Goal: Navigation & Orientation: Find specific page/section

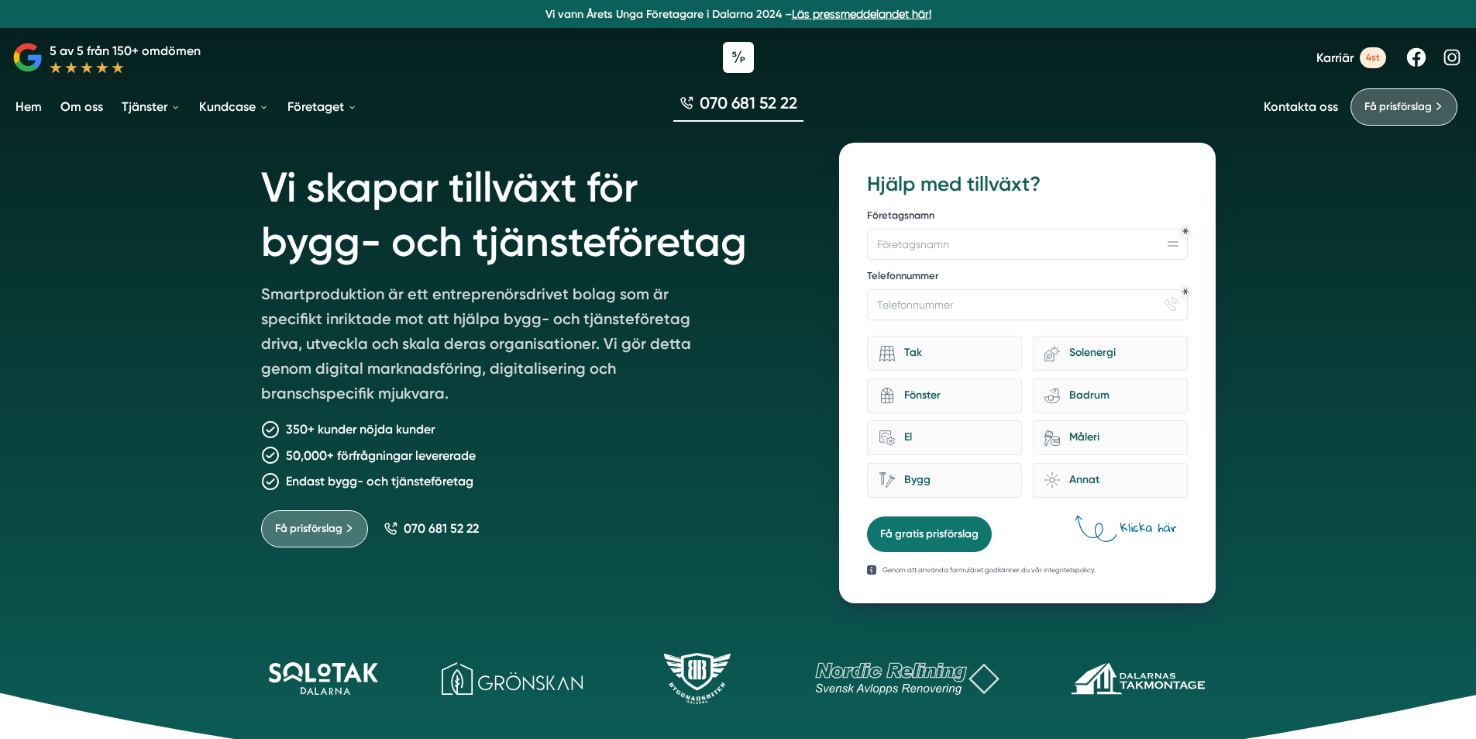
drag, startPoint x: 818, startPoint y: 79, endPoint x: 852, endPoint y: 114, distance: 48.2
click at [818, 83] on nav "Vi vann Årets Unga Företagare i Dalarna 2024 – Läs pressmeddelandet här! 5 av 5…" at bounding box center [738, 66] width 1476 height 133
click at [87, 110] on link "Om oss" at bounding box center [81, 107] width 49 height 40
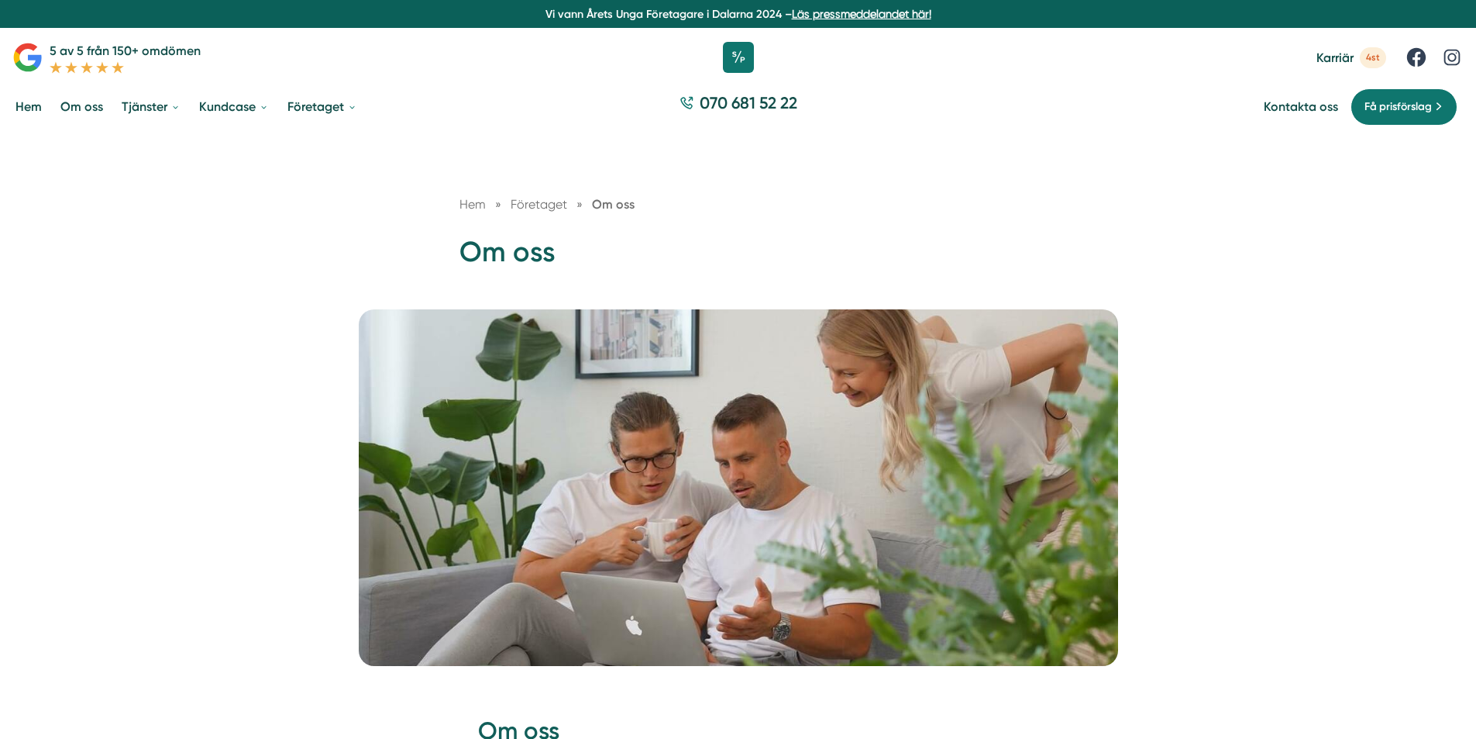
click at [227, 112] on link "Kundcase" at bounding box center [234, 107] width 76 height 40
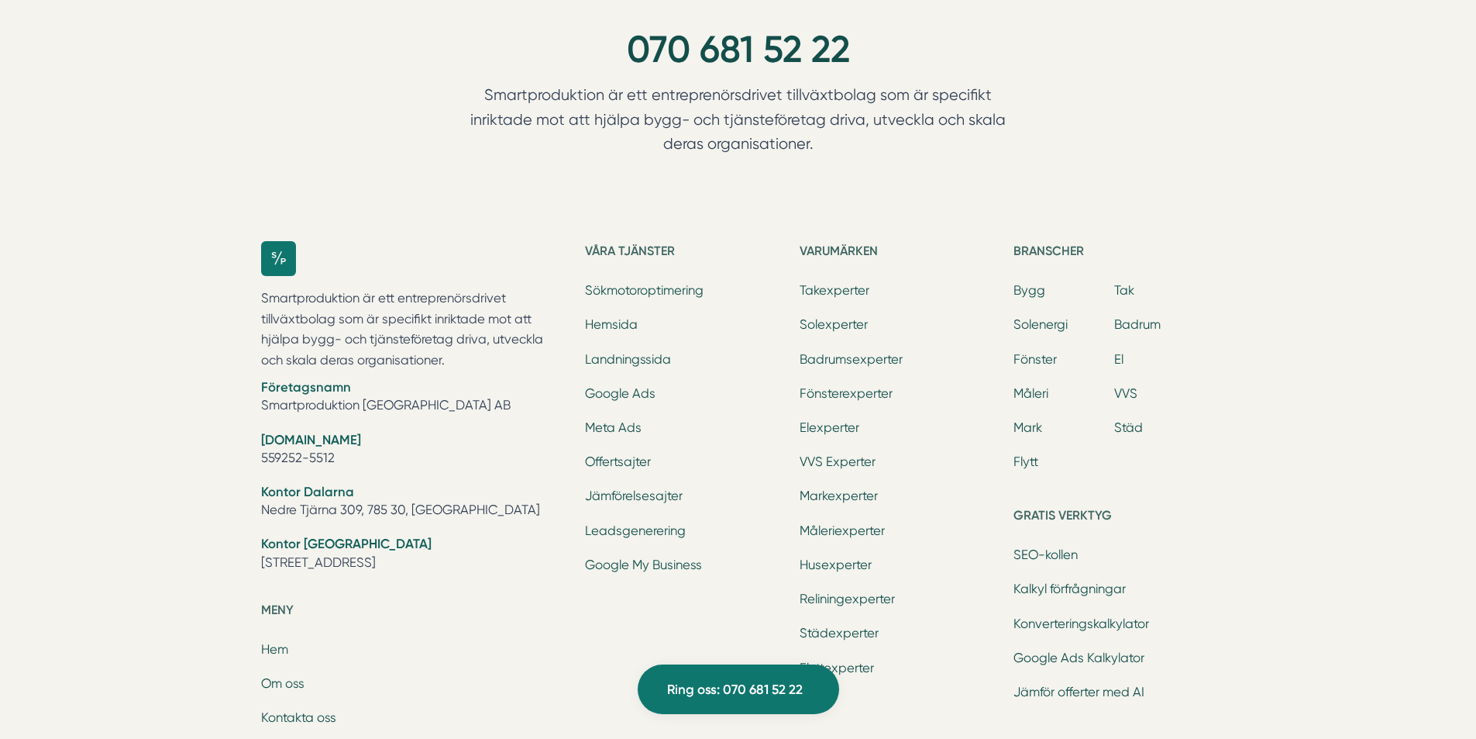
scroll to position [6123, 0]
click at [605, 417] on li "Meta Ads" at bounding box center [686, 428] width 202 height 22
click at [604, 355] on ul "Sökmotoroptimering Hemsida Landningssida Google Ads Meta Ads Offertsajter Jämfö…" at bounding box center [686, 428] width 202 height 296
click at [607, 384] on link "Google Ads" at bounding box center [620, 391] width 71 height 15
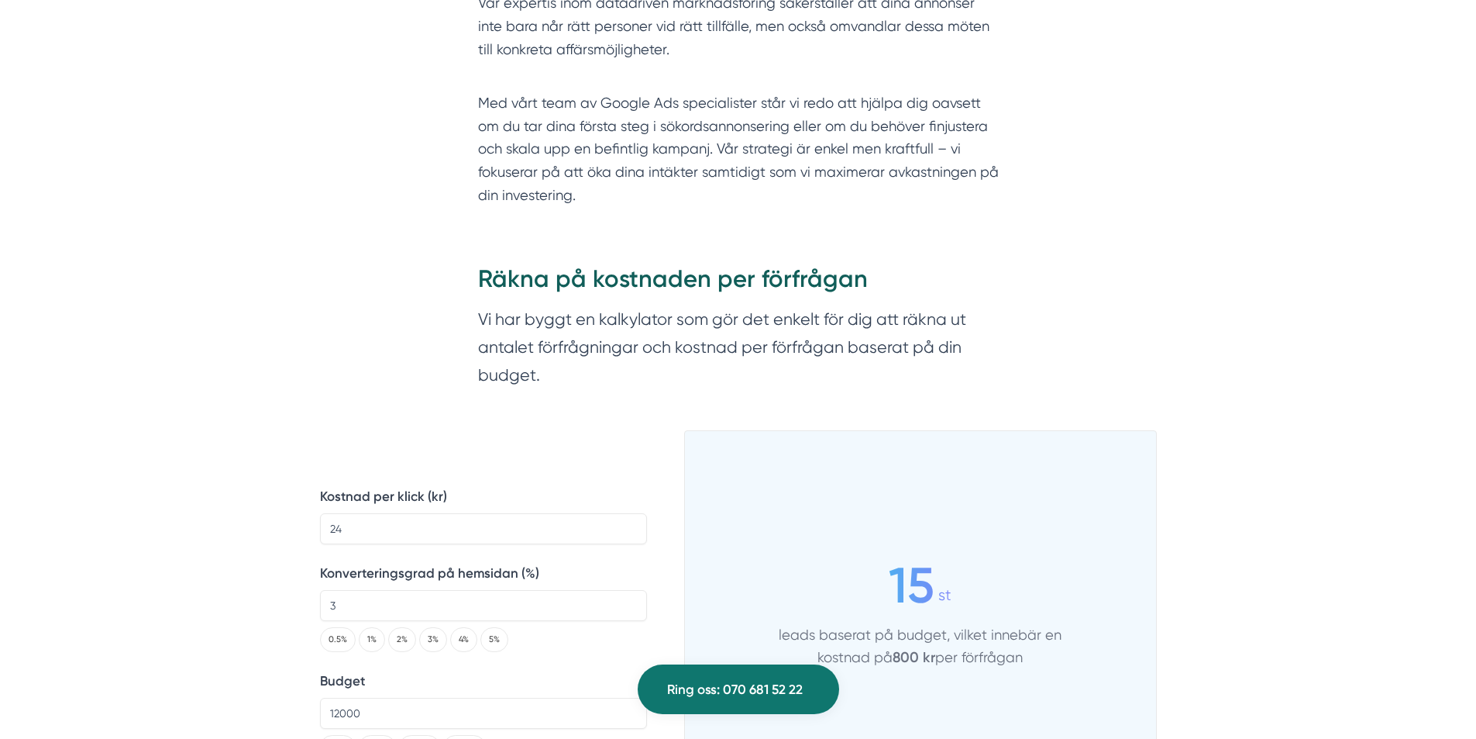
scroll to position [1860, 0]
